Goal: Information Seeking & Learning: Learn about a topic

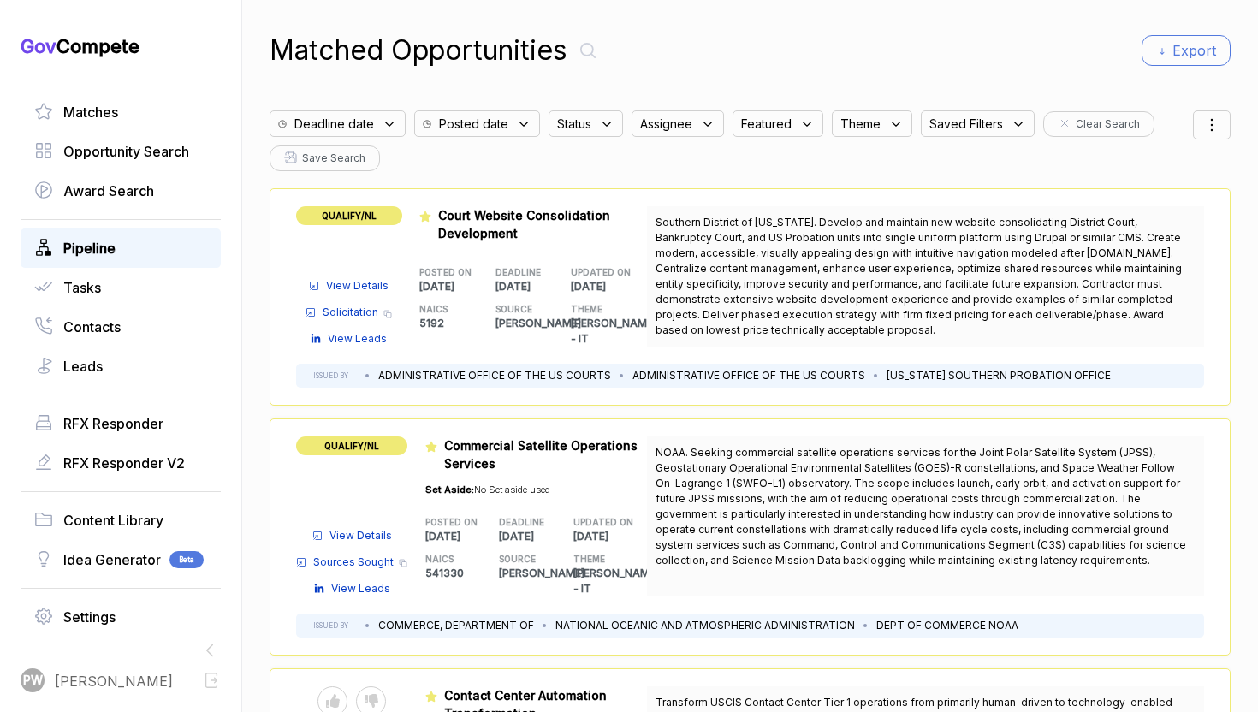
click at [128, 252] on link "Pipeline" at bounding box center [120, 248] width 173 height 21
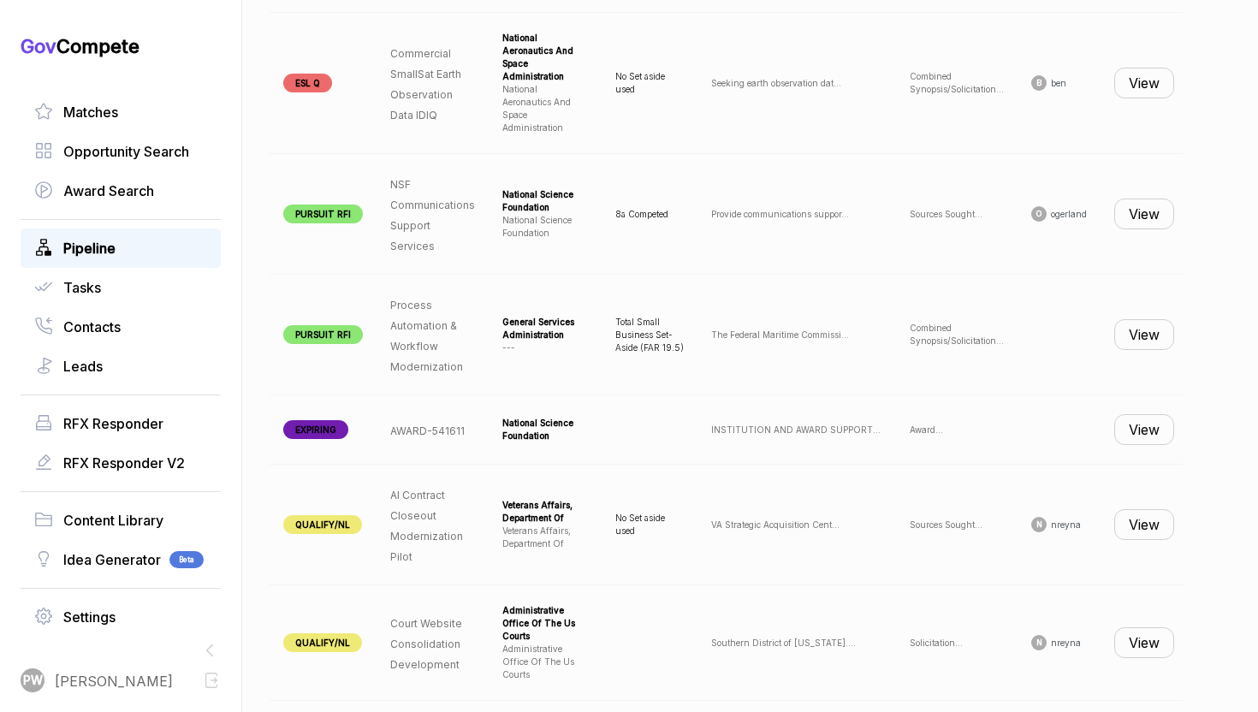
scroll to position [0, 181]
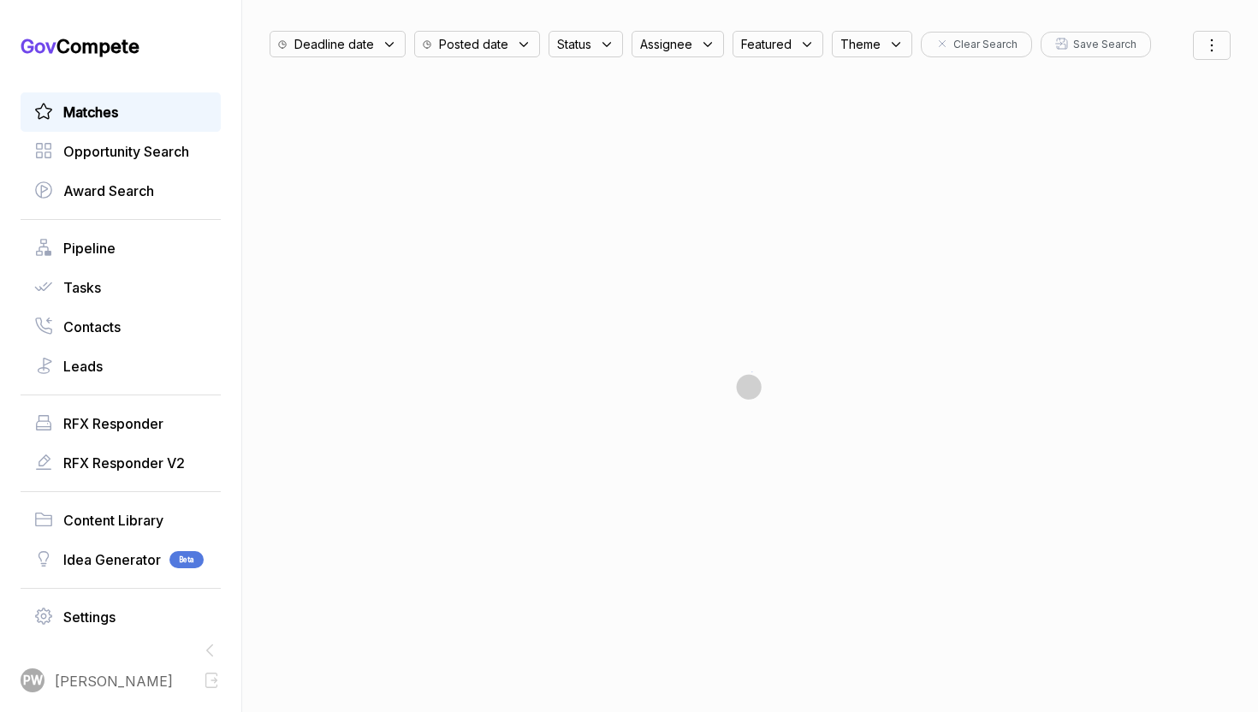
scroll to position [80, 0]
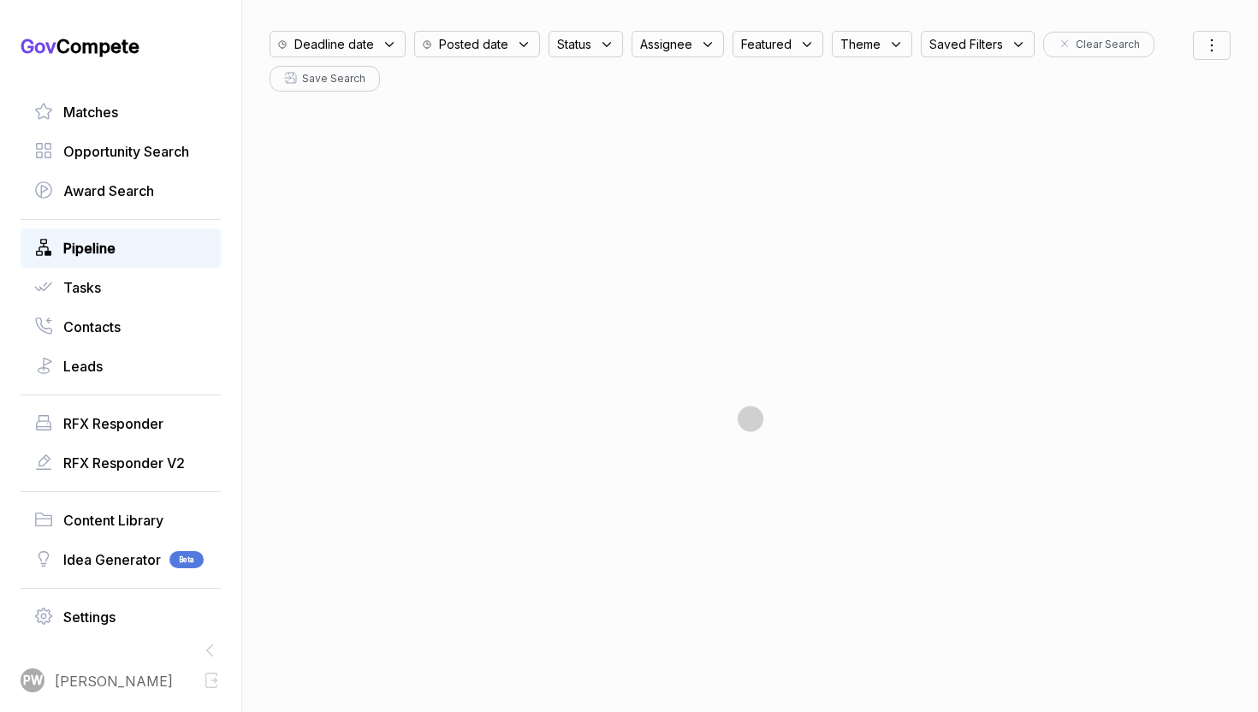
click at [147, 238] on link "Pipeline" at bounding box center [120, 248] width 173 height 21
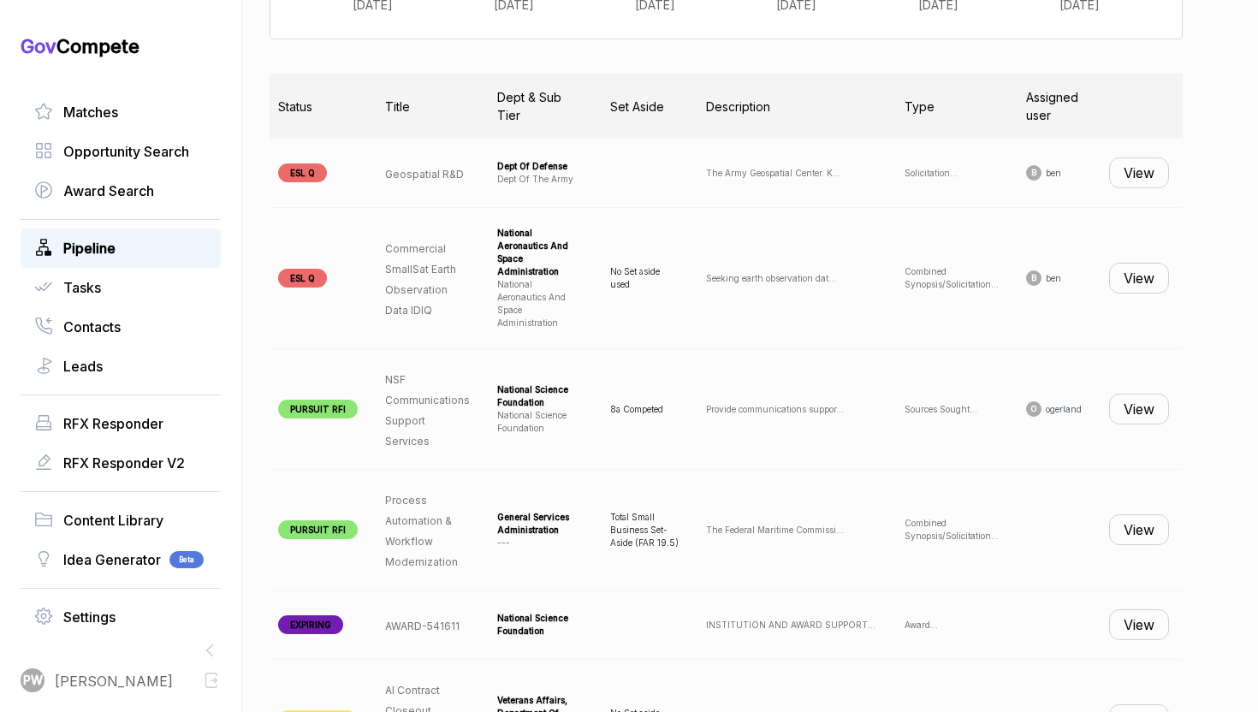
scroll to position [0, 181]
click at [1152, 394] on button "View" at bounding box center [1139, 409] width 60 height 31
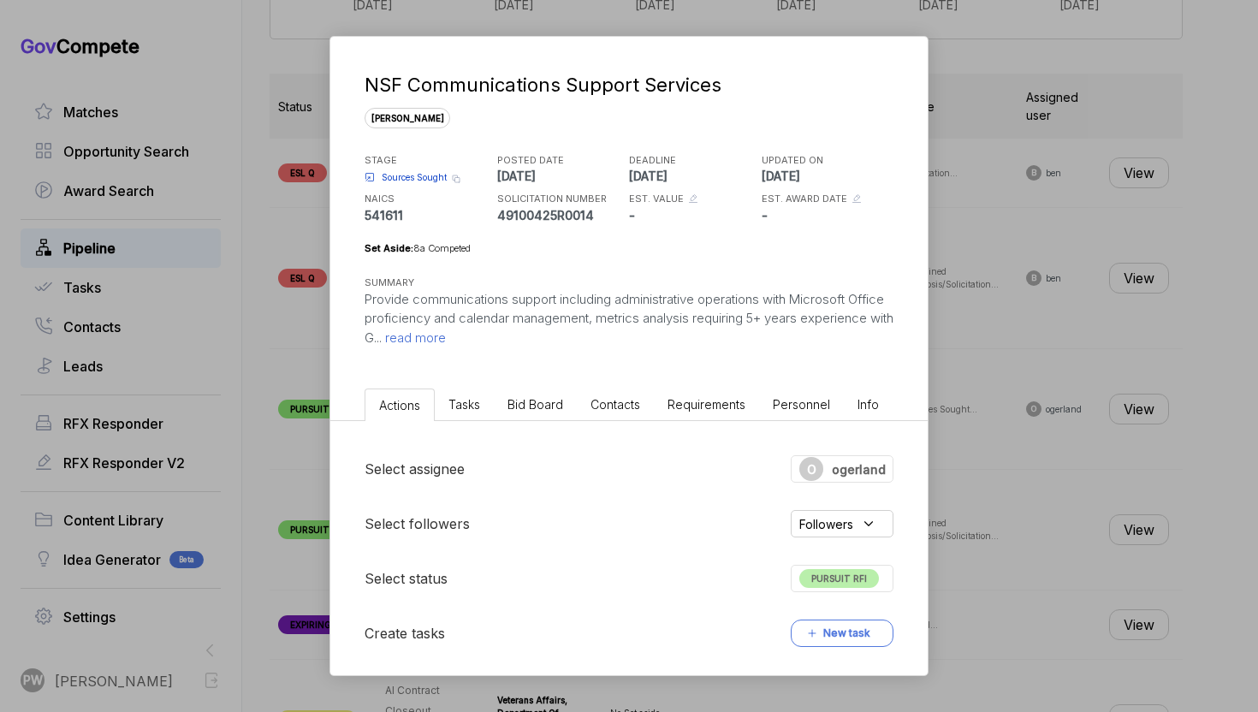
click at [446, 333] on span "read more" at bounding box center [414, 337] width 64 height 16
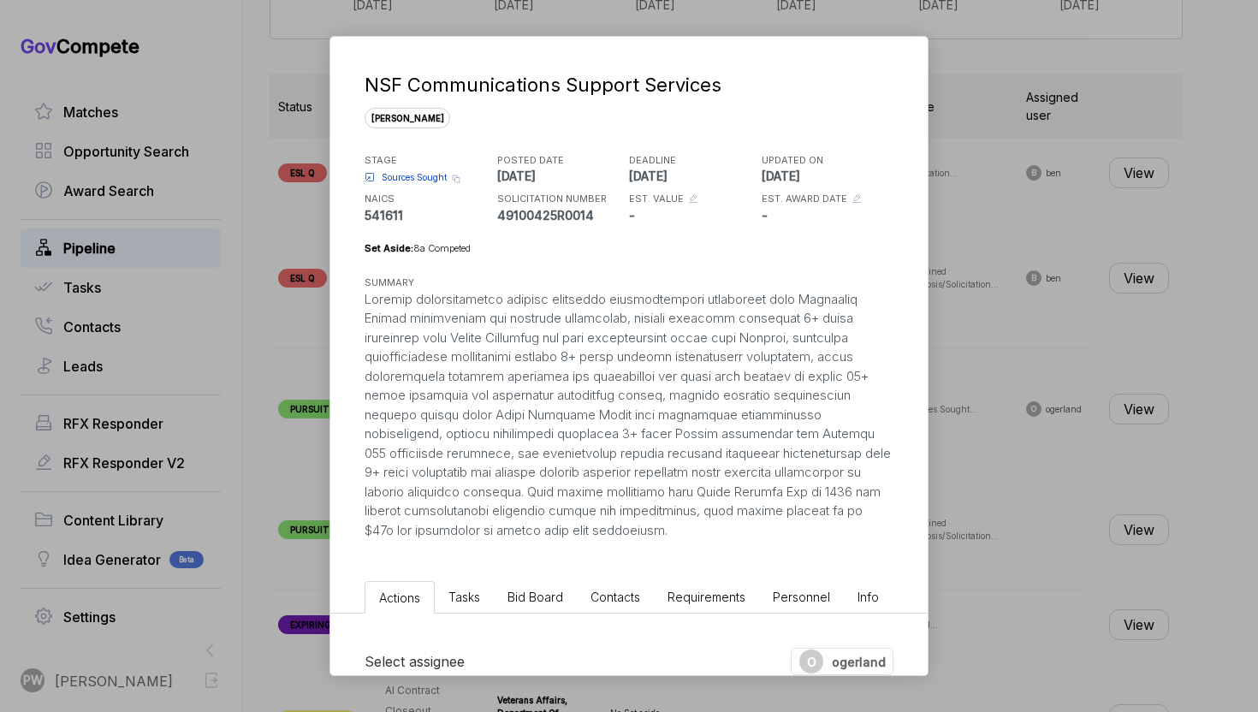
click at [416, 180] on span "Sources Sought" at bounding box center [414, 177] width 65 height 13
